Goal: Transaction & Acquisition: Purchase product/service

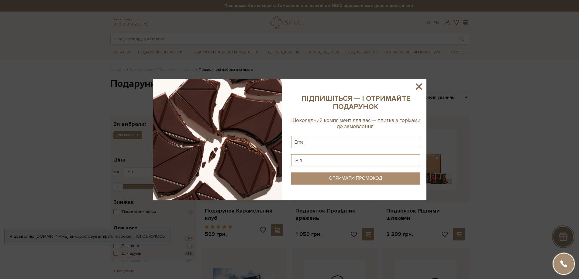
click at [419, 87] on icon at bounding box center [419, 87] width 6 height 6
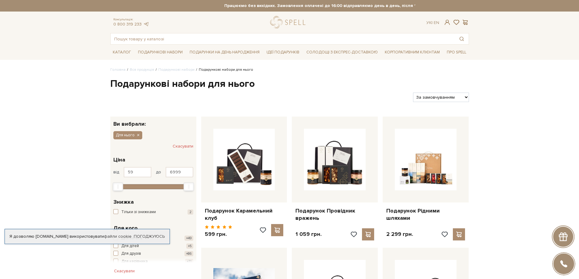
click at [465, 96] on select "За замовчуванням За Ціною (зростання) За Ціною (зменшення) Новинки За популярні…" at bounding box center [441, 97] width 56 height 9
select select "https://spellchocolate.com/our-productions/podarunkovi-box/dlja-nogo?sort=p.pri…"
click at [413, 93] on select "За замовчуванням За Ціною (зростання) За Ціною (зменшення) Новинки За популярні…" at bounding box center [441, 97] width 56 height 9
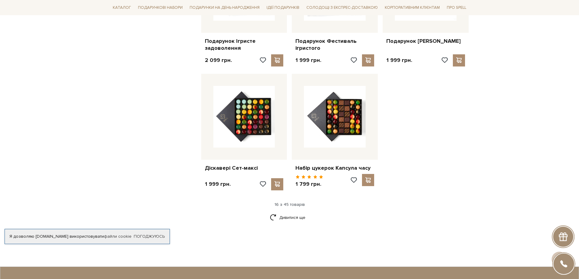
scroll to position [699, 0]
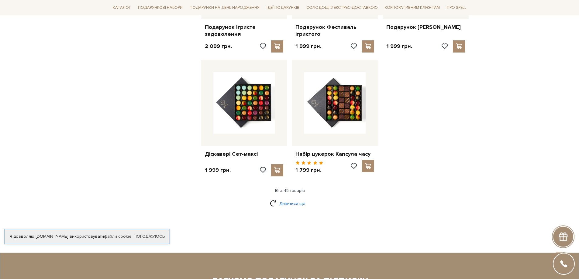
click at [295, 199] on link "Дивитися ще" at bounding box center [290, 204] width 40 height 11
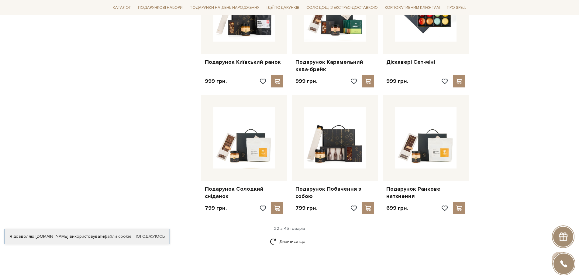
scroll to position [1307, 0]
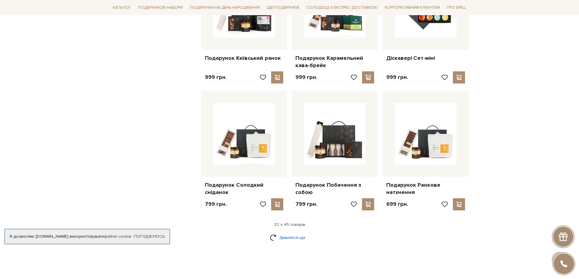
click at [288, 233] on link "Дивитися ще" at bounding box center [290, 238] width 40 height 11
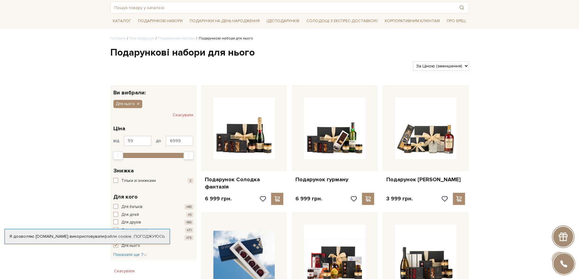
scroll to position [0, 0]
